Goal: Navigation & Orientation: Find specific page/section

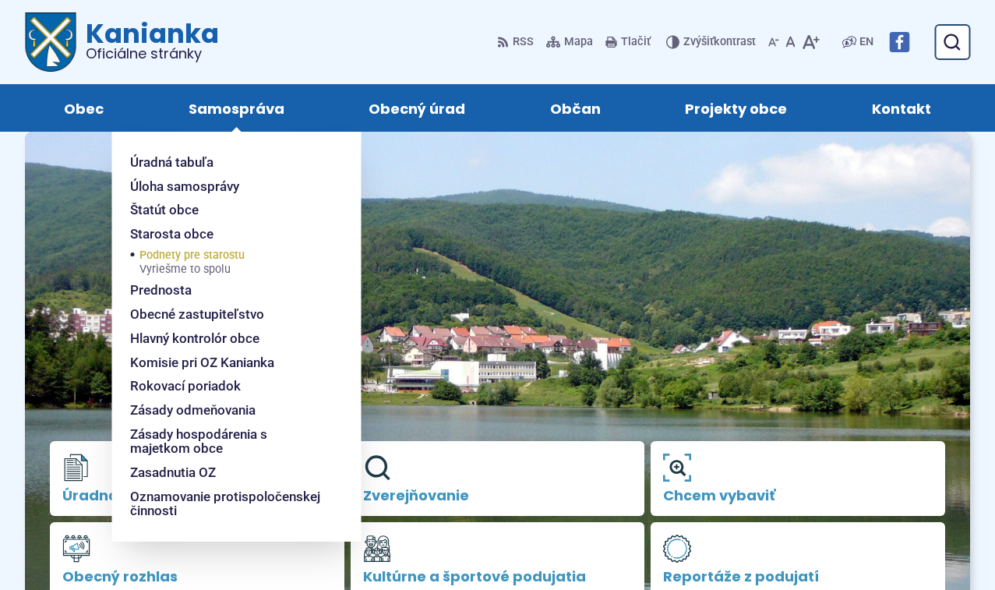
click at [190, 256] on span "Podnety pre starostu Vyriešme to spolu" at bounding box center [191, 262] width 105 height 33
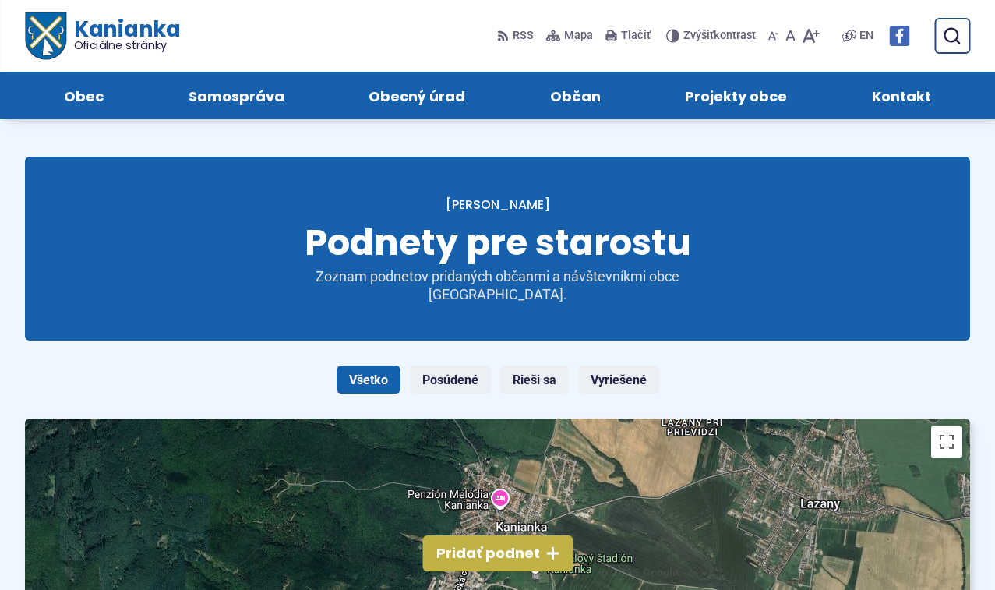
click at [136, 33] on span "Kanianka Oficiálne stránky" at bounding box center [122, 35] width 114 height 33
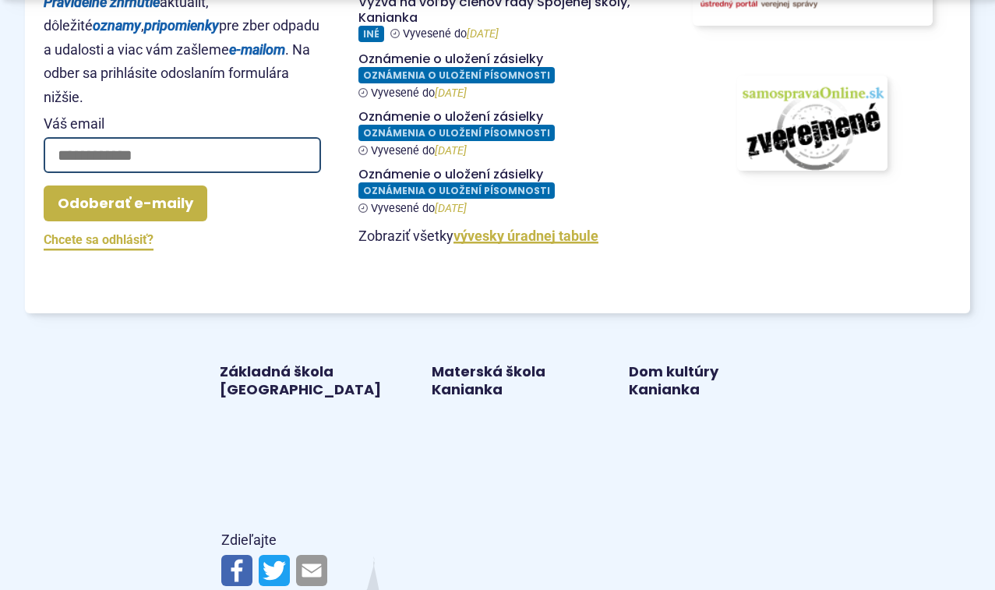
scroll to position [2056, 0]
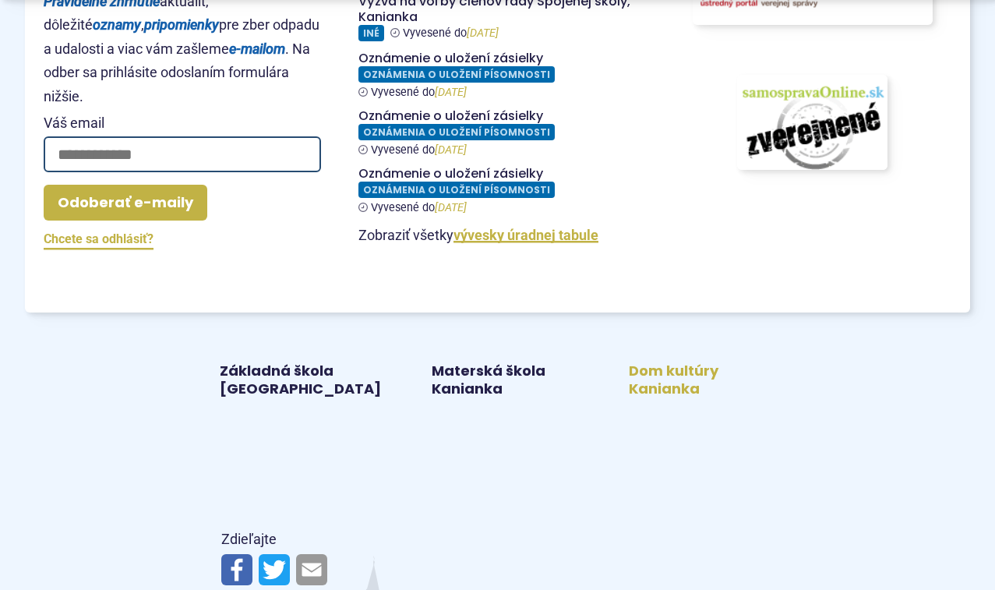
click at [694, 364] on link "Dom kultúry Kanianka" at bounding box center [695, 380] width 160 height 36
